Goal: Obtain resource: Obtain resource

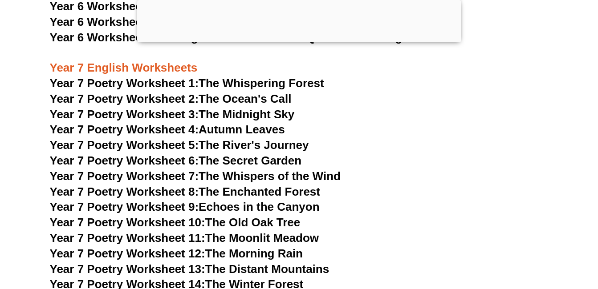
scroll to position [5502, 0]
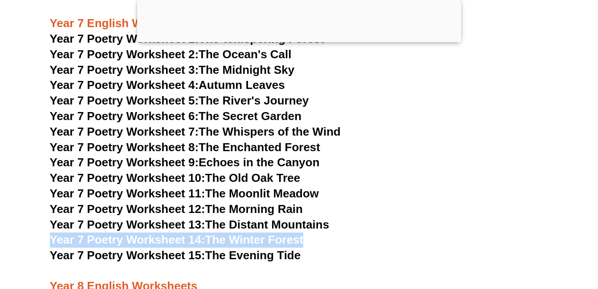
drag, startPoint x: 309, startPoint y: 211, endPoint x: 42, endPoint y: 208, distance: 266.8
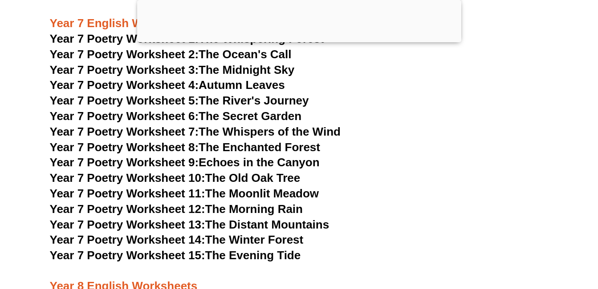
click at [490, 63] on h3 "Year 7 Poetry Worksheet 3: The Midnight Sky" at bounding box center [299, 70] width 499 height 15
click at [391, 218] on h3 "Year 7 Poetry Worksheet 13: The Distant Mountains" at bounding box center [299, 225] width 499 height 15
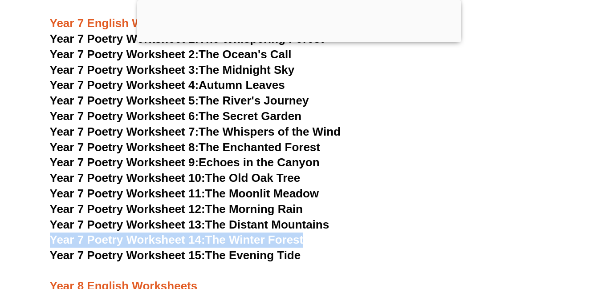
drag, startPoint x: 309, startPoint y: 205, endPoint x: 47, endPoint y: 208, distance: 261.9
copy link "Year 7 Poetry Worksheet 14: The Winter Forest"
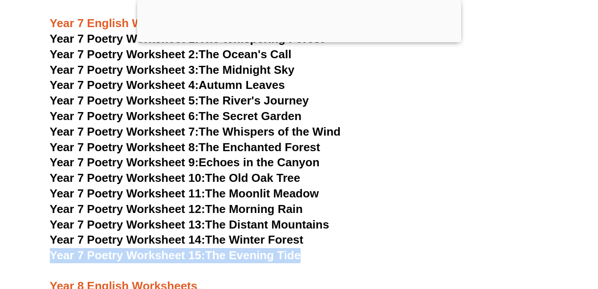
drag, startPoint x: 314, startPoint y: 220, endPoint x: 48, endPoint y: 232, distance: 266.6
copy link "Year 7 Poetry Worksheet 15: The Evening Tide"
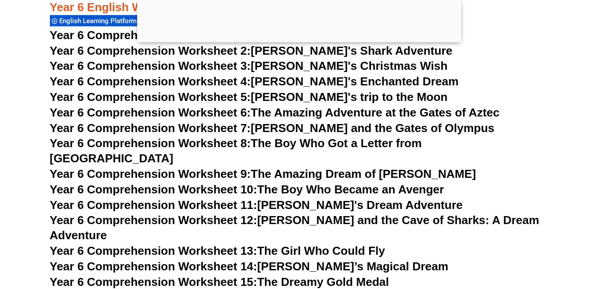
scroll to position [4790, 0]
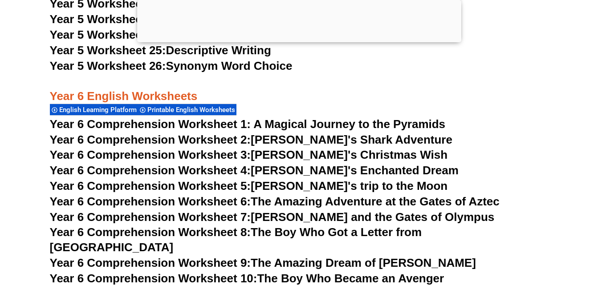
click at [225, 125] on span "Year 6 Comprehension Worksheet 1: A Magical Journey to the Pyramids" at bounding box center [248, 124] width 396 height 13
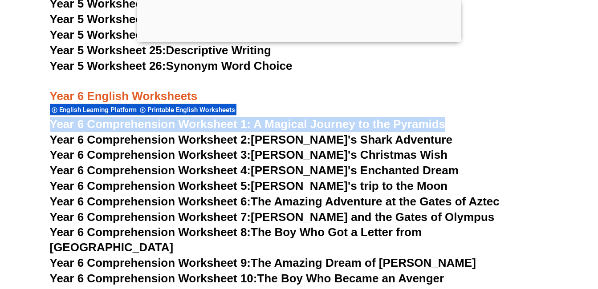
drag, startPoint x: 49, startPoint y: 122, endPoint x: 473, endPoint y: 122, distance: 424.4
copy span "Year 6 Comprehension Worksheet 1: A Magical Journey to the Pyramids"
click at [243, 130] on span "Year 6 Comprehension Worksheet 1: A Magical Journey to the Pyramids" at bounding box center [248, 124] width 396 height 13
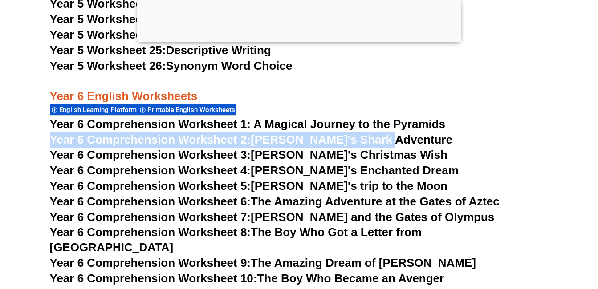
drag, startPoint x: 391, startPoint y: 135, endPoint x: 31, endPoint y: 137, distance: 360.3
copy link "Year 6 Comprehension Worksheet 2: [PERSON_NAME]'s Shark Adventure"
click at [176, 158] on span "Year 6 Comprehension Worksheet 3:" at bounding box center [150, 154] width 201 height 13
